Goal: Information Seeking & Learning: Learn about a topic

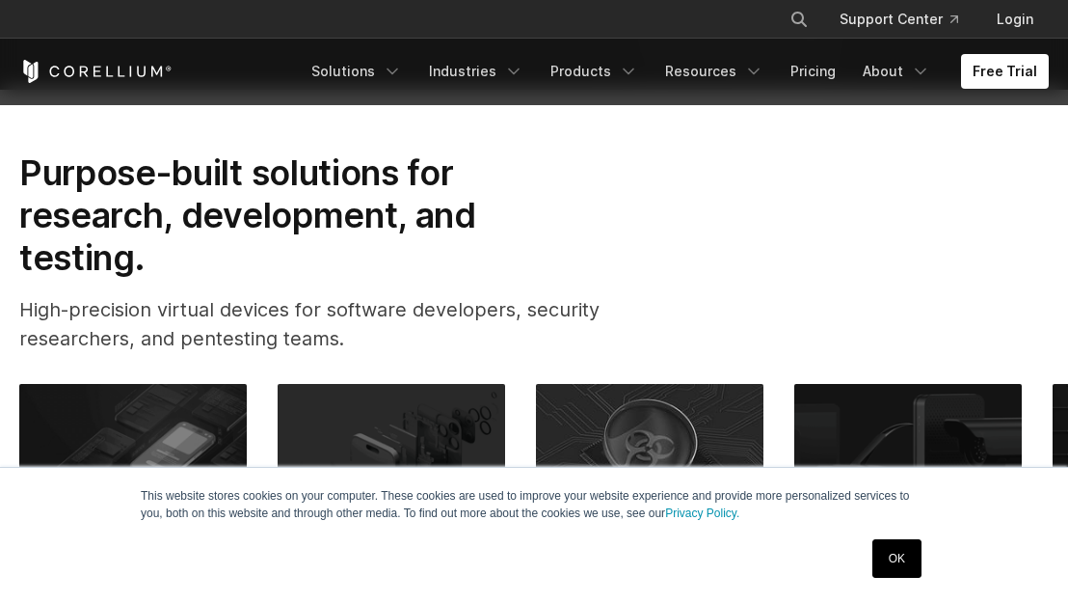
scroll to position [595, 0]
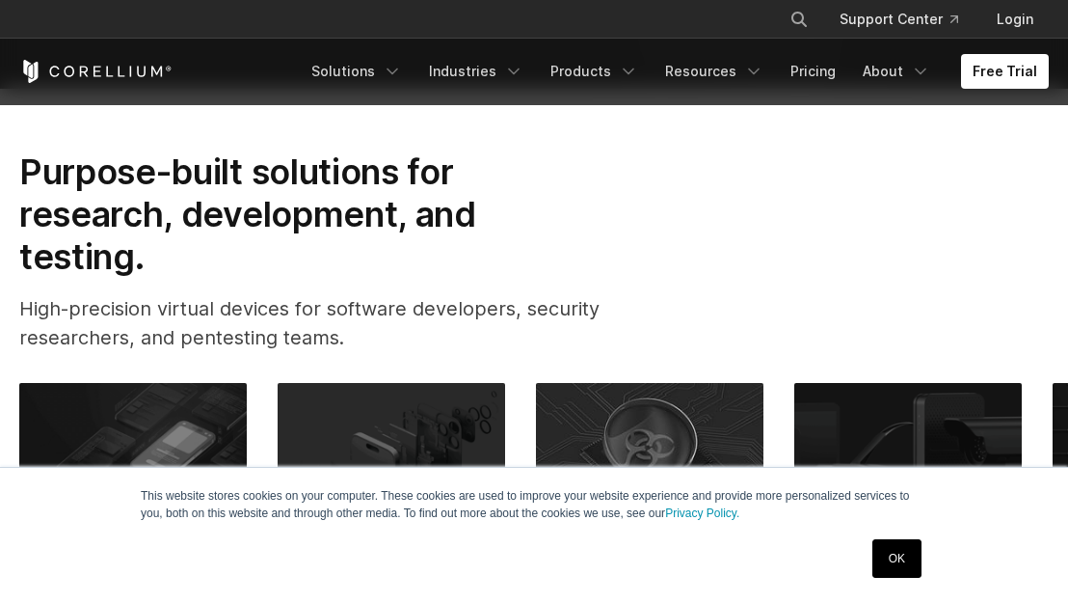
click at [891, 541] on link "OK" at bounding box center [896, 558] width 49 height 39
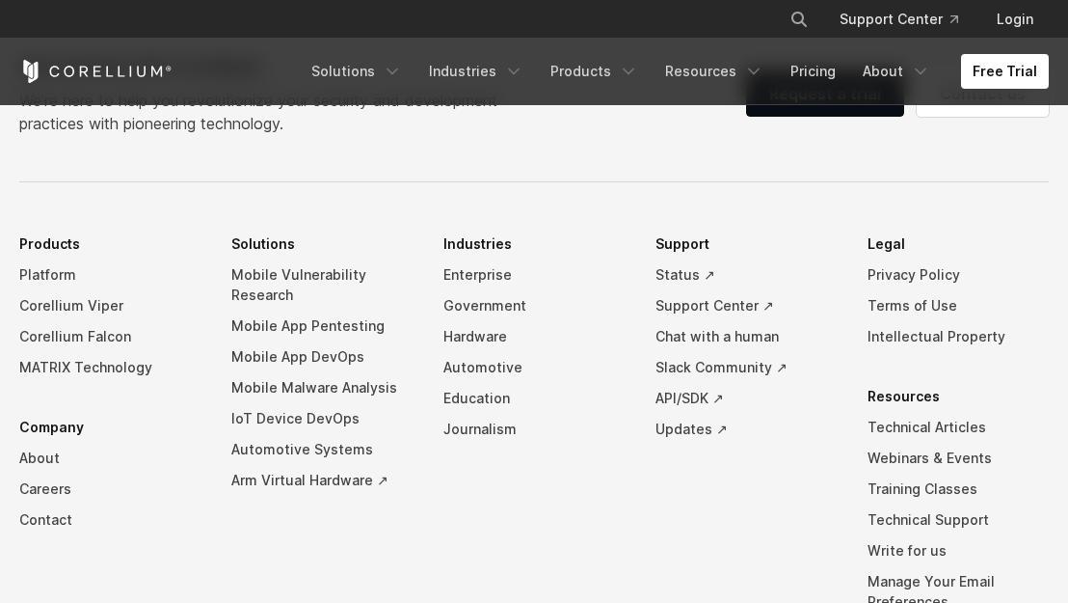
scroll to position [4394, 0]
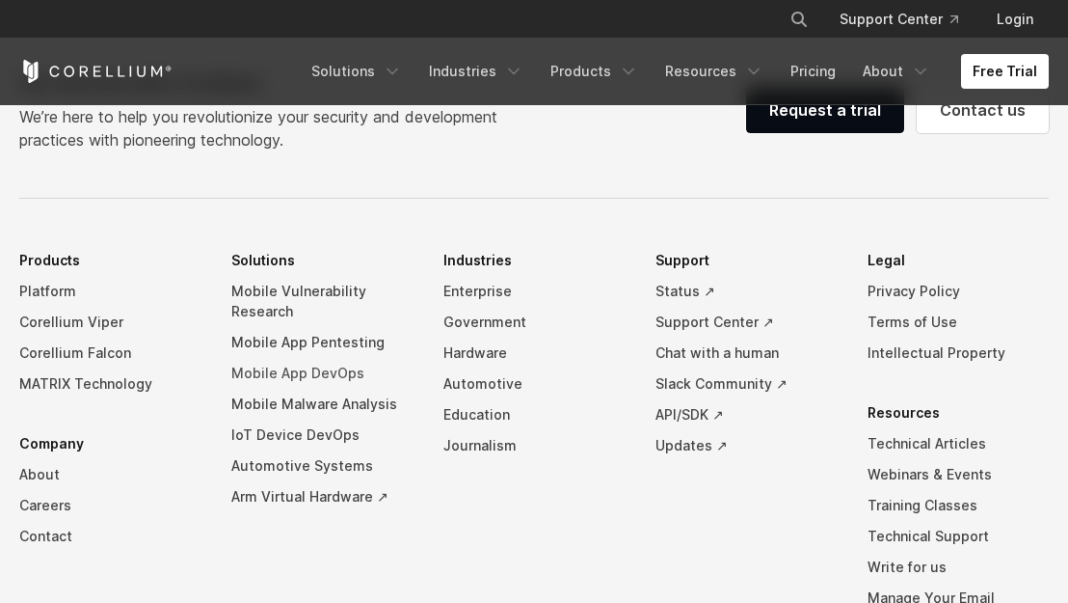
click at [244, 389] on link "Mobile App DevOps" at bounding box center [321, 373] width 181 height 31
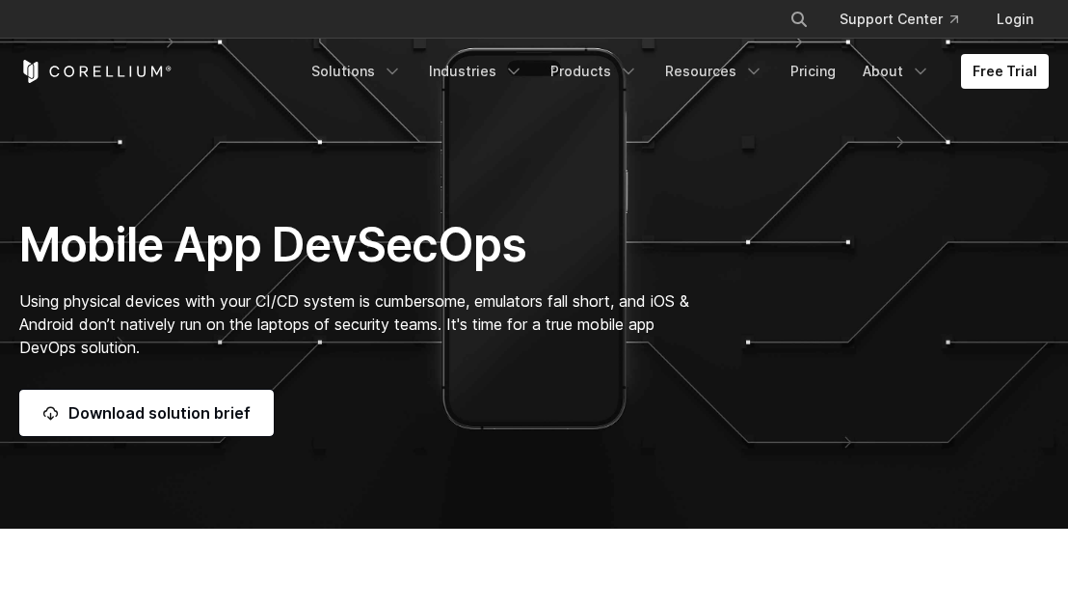
scroll to position [43, 0]
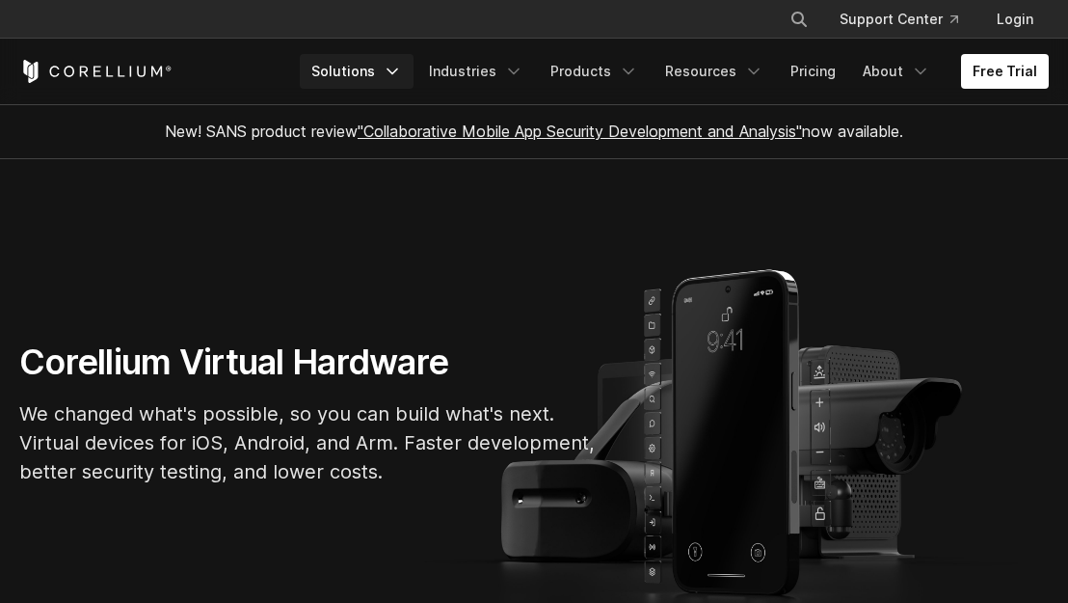
click at [369, 81] on link "Solutions" at bounding box center [357, 71] width 114 height 35
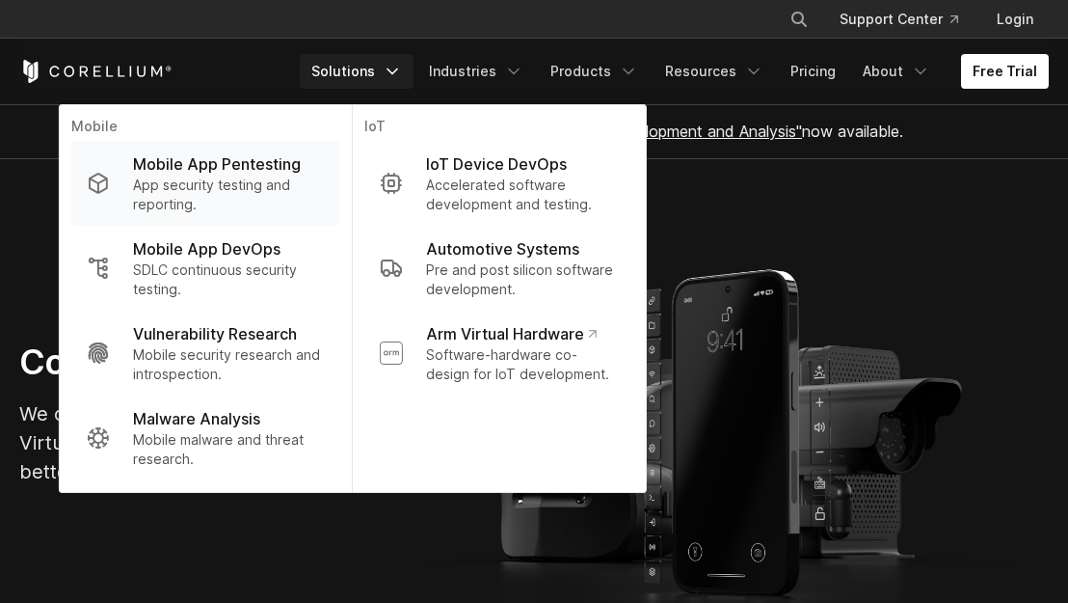
click at [300, 181] on p "App security testing and reporting." at bounding box center [229, 194] width 192 height 39
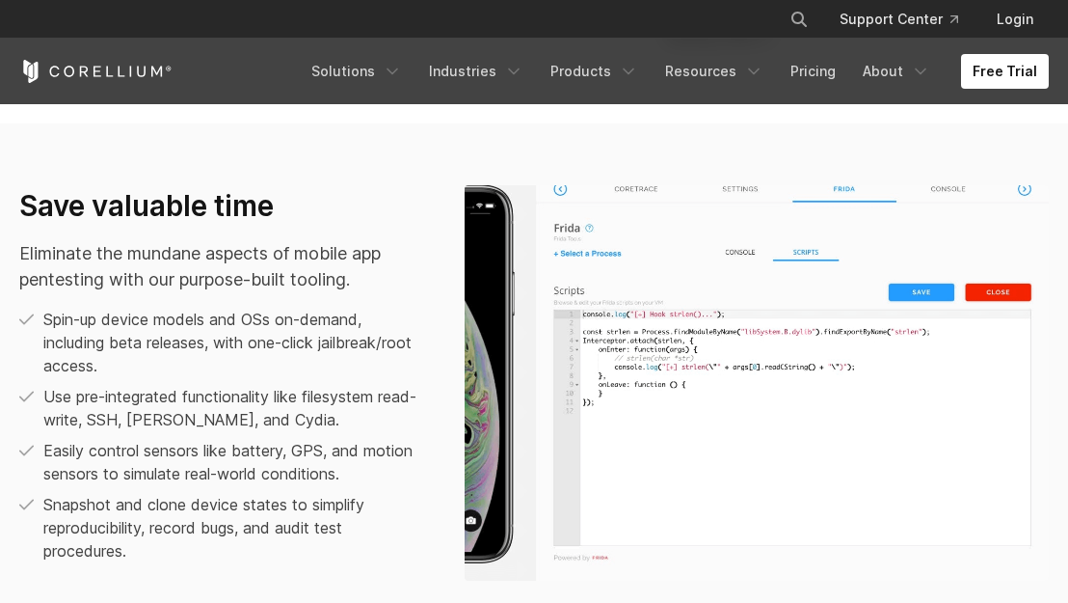
scroll to position [1139, 0]
click at [1001, 67] on link "Free Trial" at bounding box center [1005, 71] width 88 height 35
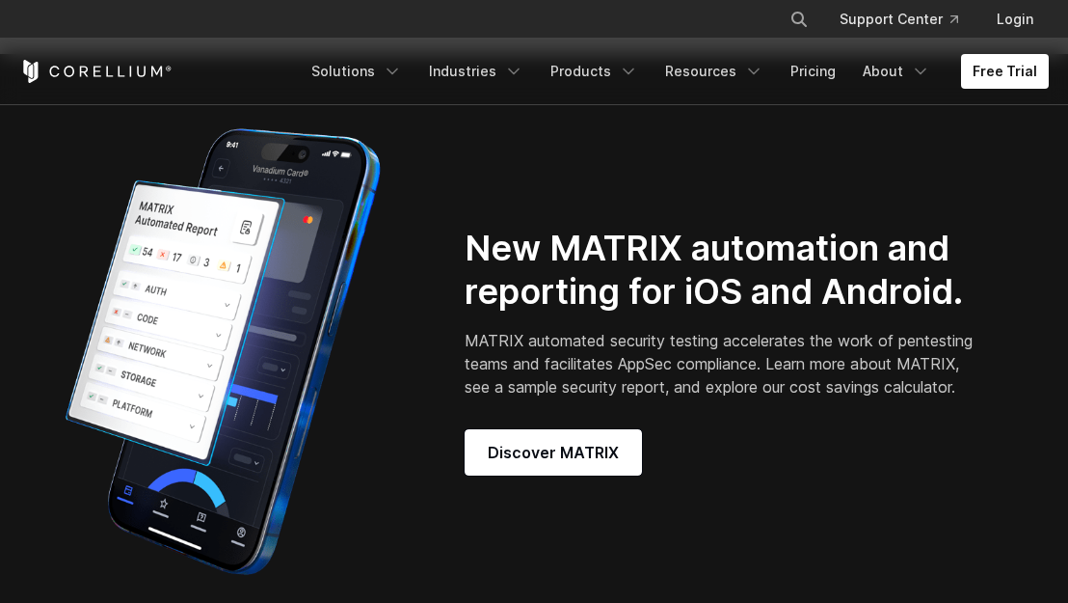
scroll to position [1518, 0]
